Goal: Navigation & Orientation: Find specific page/section

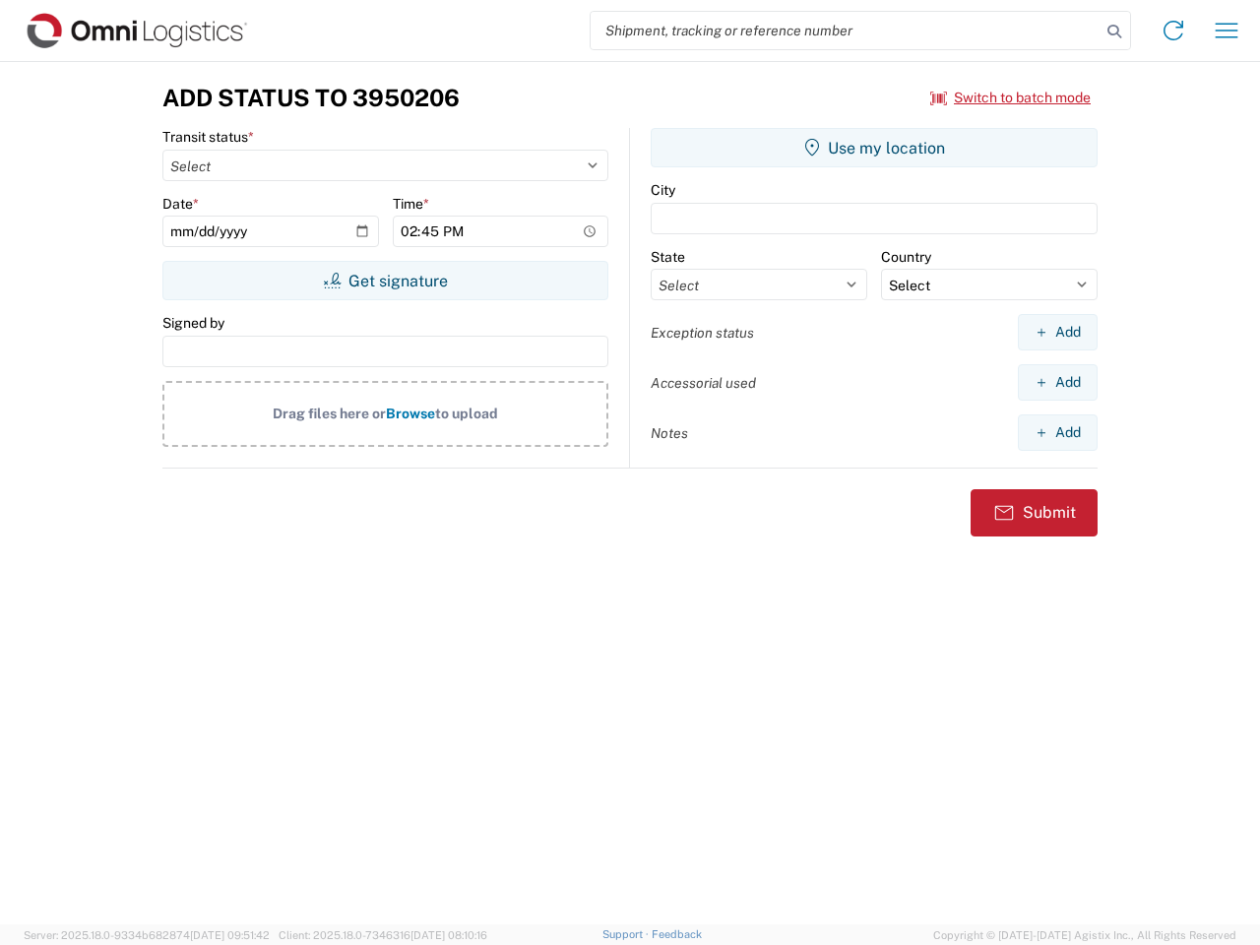
click at [846, 31] on input "search" at bounding box center [846, 30] width 510 height 37
click at [1115, 32] on icon at bounding box center [1115, 32] width 28 height 28
click at [1174, 31] on icon at bounding box center [1174, 31] width 32 height 32
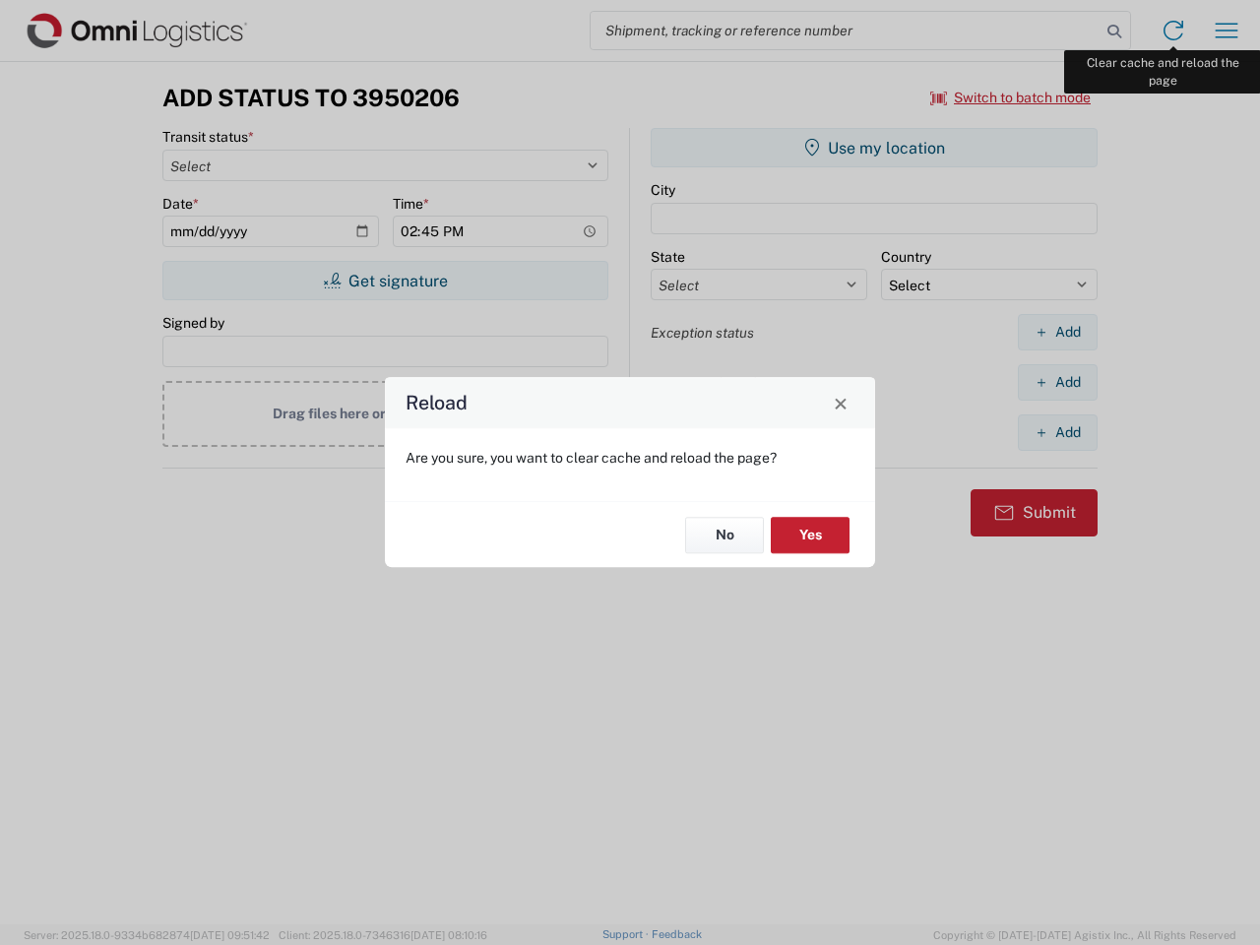
click at [1227, 31] on div "Reload Are you sure, you want to clear cache and reload the page? No Yes" at bounding box center [630, 472] width 1260 height 945
click at [1011, 97] on div "Reload Are you sure, you want to clear cache and reload the page? No Yes" at bounding box center [630, 472] width 1260 height 945
click at [385, 281] on div "Reload Are you sure, you want to clear cache and reload the page? No Yes" at bounding box center [630, 472] width 1260 height 945
click at [874, 148] on div "Reload Are you sure, you want to clear cache and reload the page? No Yes" at bounding box center [630, 472] width 1260 height 945
click at [1057, 332] on div "Reload Are you sure, you want to clear cache and reload the page? No Yes" at bounding box center [630, 472] width 1260 height 945
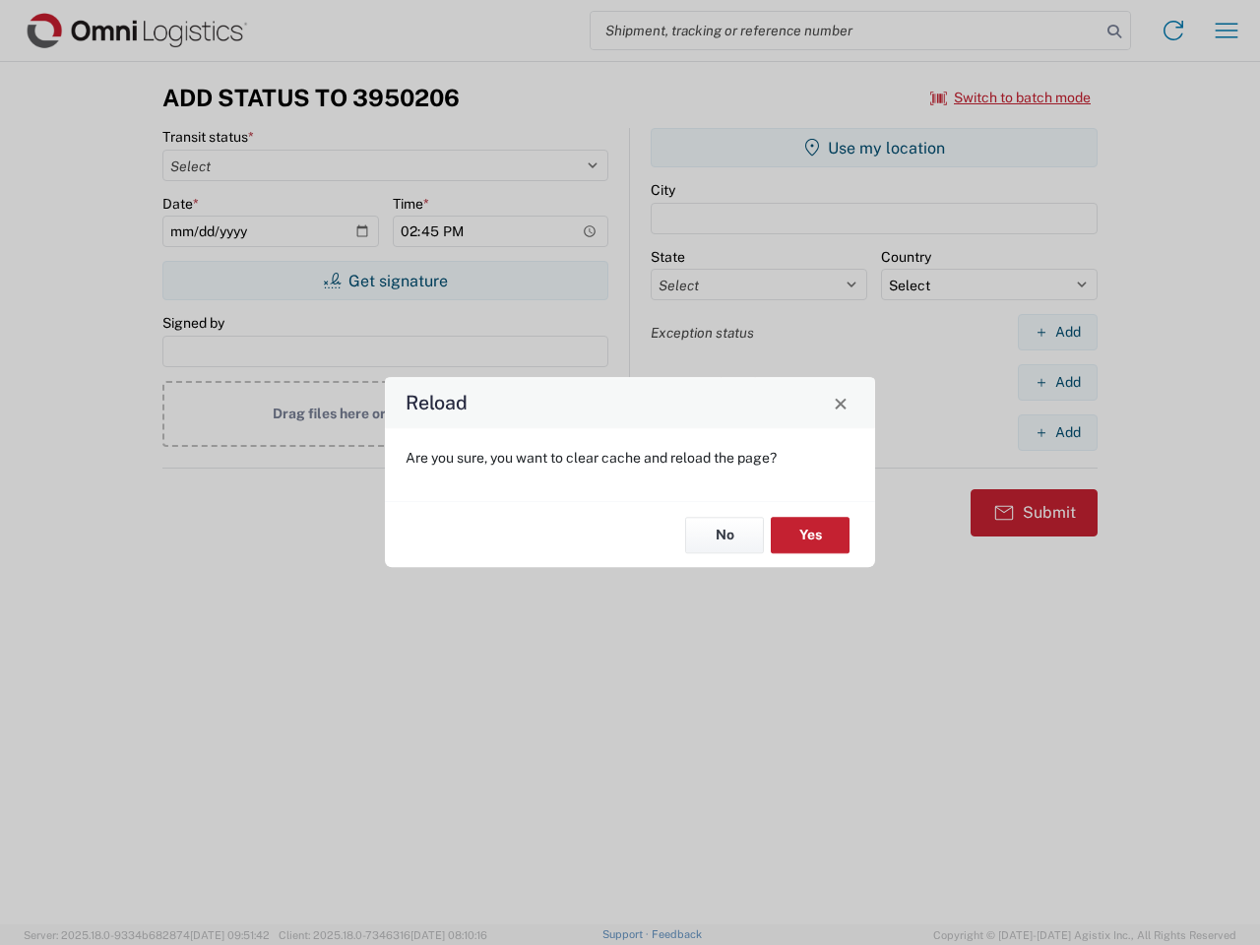
click at [1057, 382] on div "Reload Are you sure, you want to clear cache and reload the page? No Yes" at bounding box center [630, 472] width 1260 height 945
click at [1057, 432] on div "Reload Are you sure, you want to clear cache and reload the page? No Yes" at bounding box center [630, 472] width 1260 height 945
